Goal: Navigation & Orientation: Find specific page/section

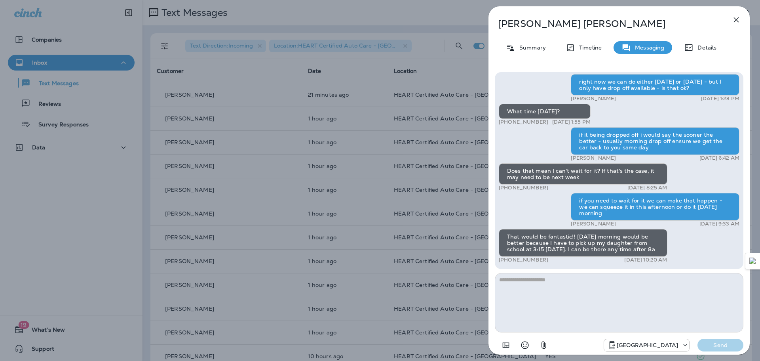
click at [740, 19] on icon "button" at bounding box center [735, 19] width 9 height 9
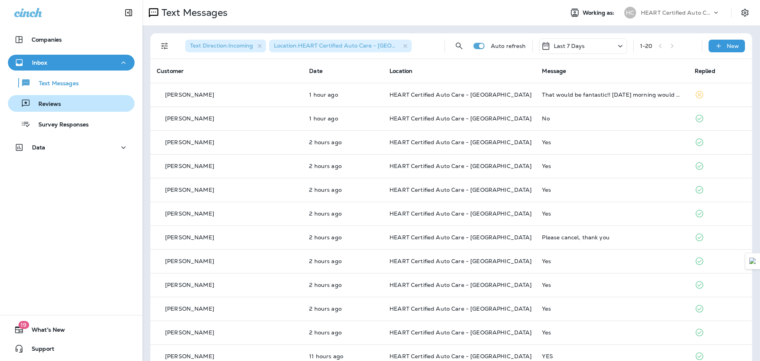
click at [64, 109] on div "Reviews" at bounding box center [71, 103] width 120 height 12
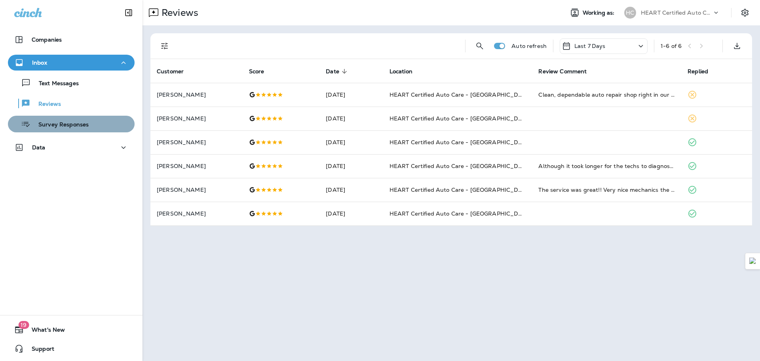
click at [71, 121] on p "Survey Responses" at bounding box center [59, 125] width 58 height 8
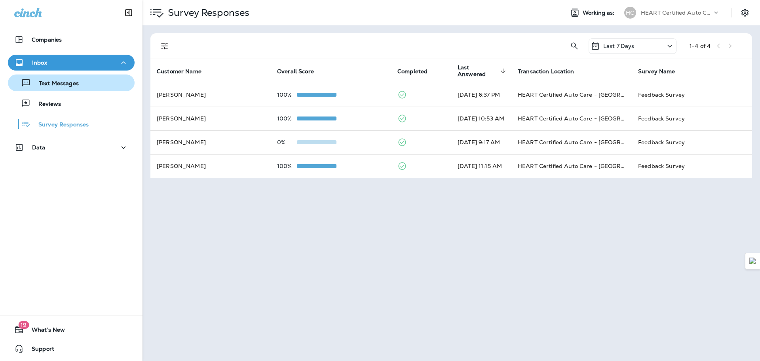
click at [59, 86] on p "Text Messages" at bounding box center [55, 84] width 48 height 8
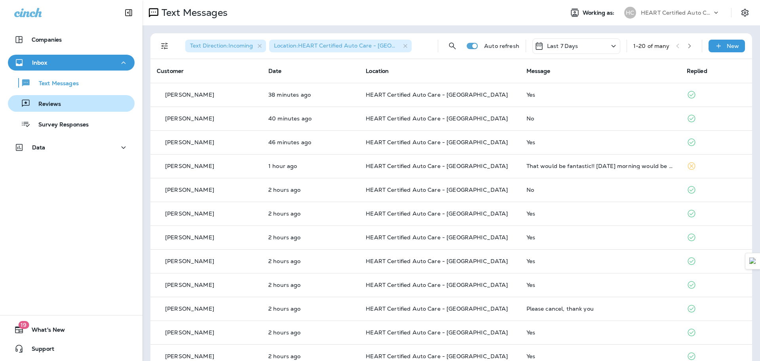
click at [56, 107] on p "Reviews" at bounding box center [45, 105] width 30 height 8
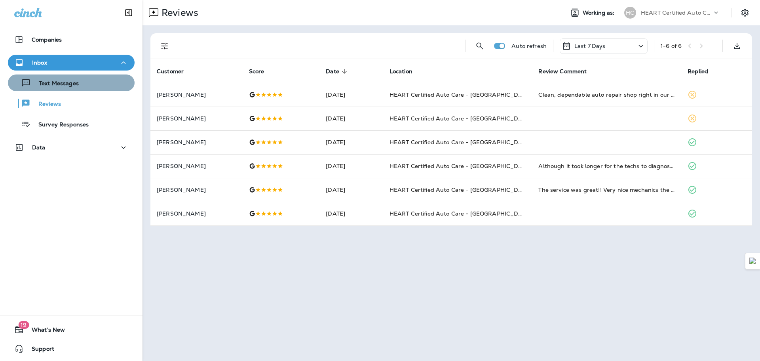
click at [82, 78] on div "Text Messages" at bounding box center [71, 83] width 120 height 12
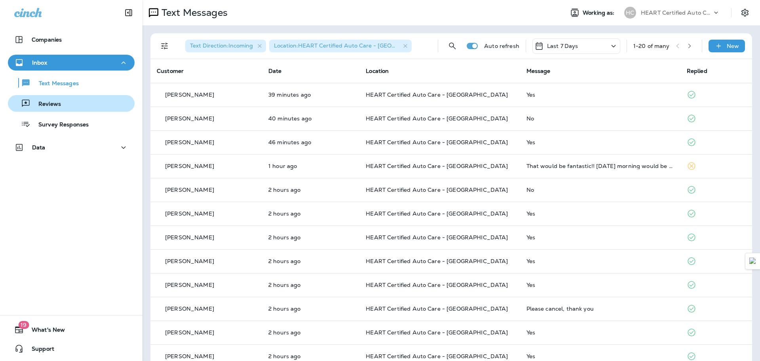
click at [77, 98] on div "Reviews" at bounding box center [71, 103] width 120 height 12
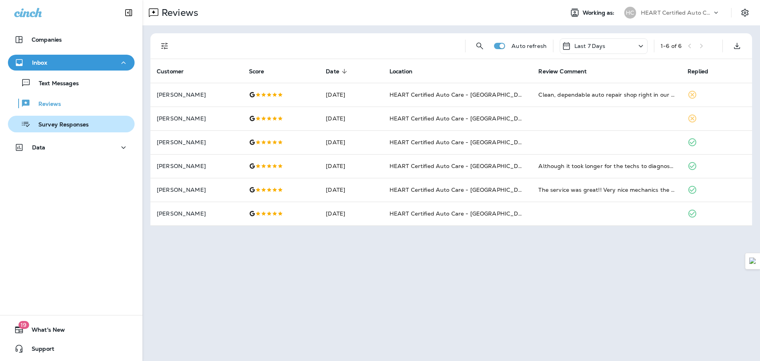
click at [77, 123] on p "Survey Responses" at bounding box center [59, 125] width 58 height 8
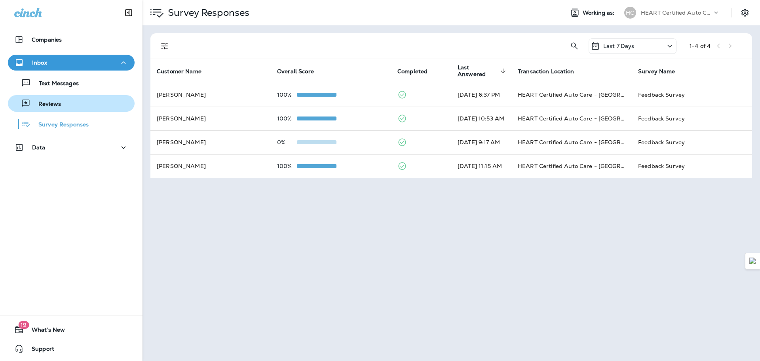
click at [76, 106] on div "Reviews" at bounding box center [71, 103] width 120 height 12
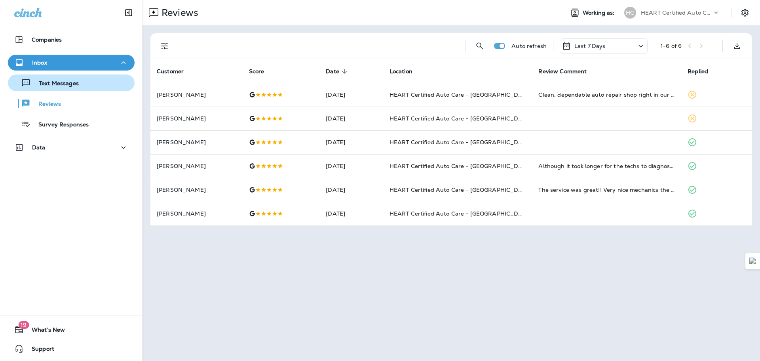
click at [72, 80] on p "Text Messages" at bounding box center [55, 84] width 48 height 8
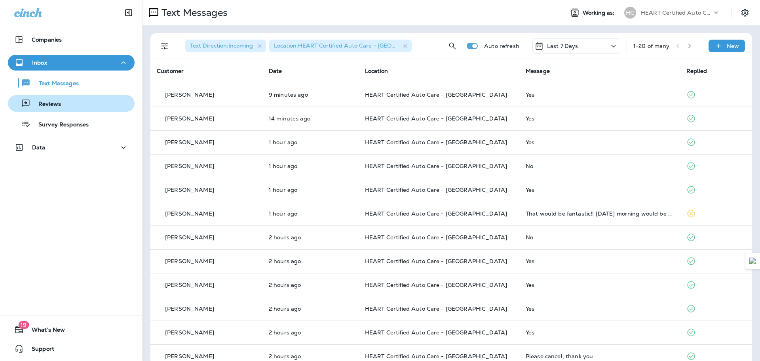
click at [60, 104] on div "Reviews" at bounding box center [71, 103] width 120 height 12
